Goal: Information Seeking & Learning: Learn about a topic

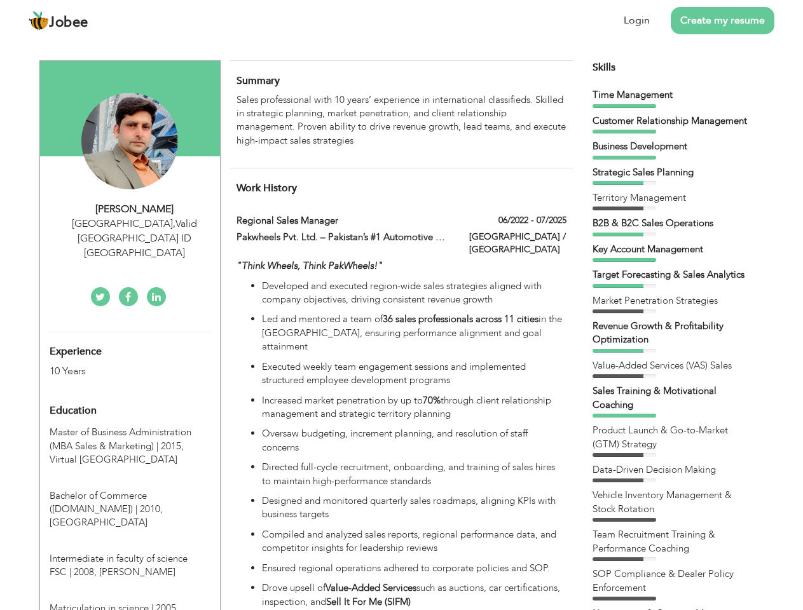
click at [130, 223] on div "[GEOGRAPHIC_DATA] , Valid [GEOGRAPHIC_DATA] ID [GEOGRAPHIC_DATA]" at bounding box center [135, 239] width 170 height 44
click at [135, 209] on div "[PERSON_NAME]" at bounding box center [135, 209] width 170 height 15
click at [135, 224] on div "[GEOGRAPHIC_DATA] , Valid [GEOGRAPHIC_DATA] ID [GEOGRAPHIC_DATA]" at bounding box center [135, 239] width 170 height 44
click at [130, 333] on div "Experience 10 Years" at bounding box center [115, 356] width 150 height 46
click at [115, 364] on div "10 Years" at bounding box center [115, 371] width 131 height 15
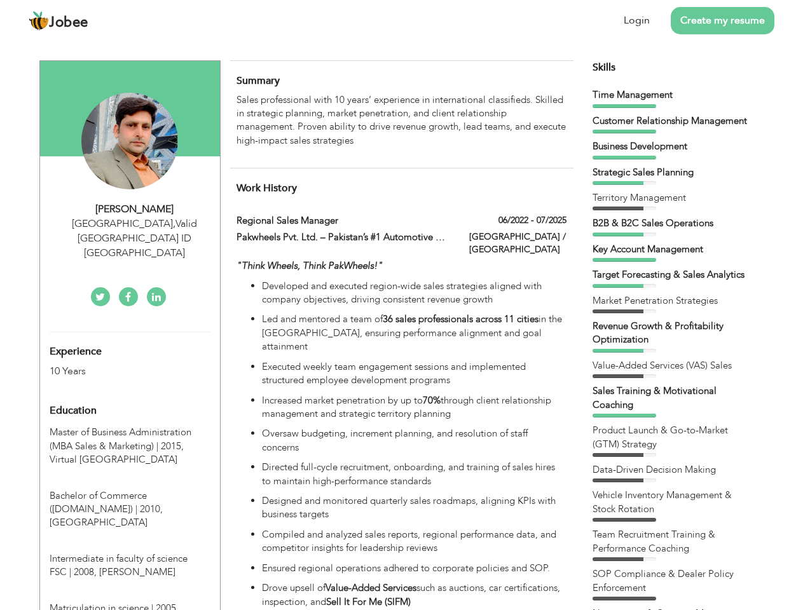
click at [130, 398] on div "Education" at bounding box center [115, 410] width 150 height 25
click at [130, 426] on span "Master of Business Administration (MBA Sales & Marketing) | 2015," at bounding box center [121, 439] width 142 height 26
click at [130, 490] on span "Bachelor of Commerce ([DOMAIN_NAME]) | 2010," at bounding box center [106, 503] width 113 height 26
click at [130, 553] on span "Intermediate in faculty of science FSC | 2008," at bounding box center [119, 566] width 138 height 26
click at [130, 602] on span "Matriculation in science | 2005," at bounding box center [114, 608] width 129 height 13
